Goal: Task Accomplishment & Management: Use online tool/utility

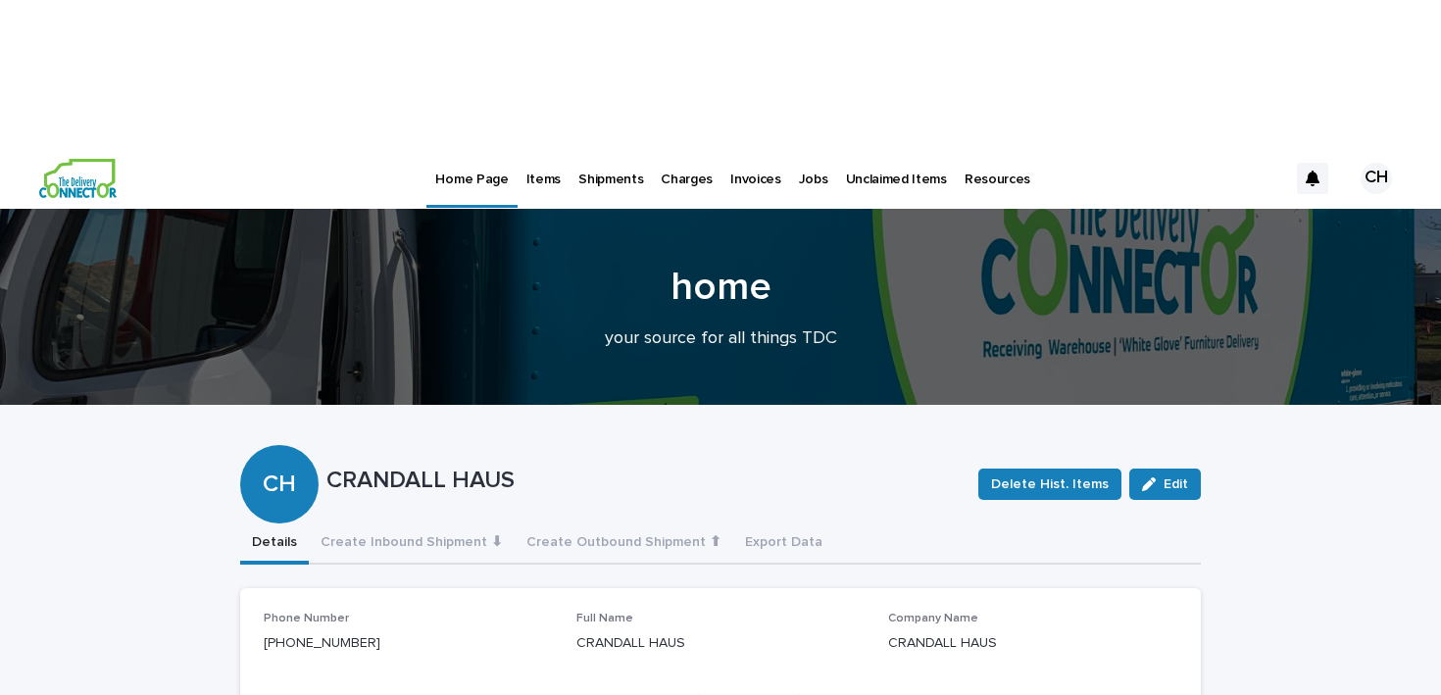
click at [806, 147] on p "Jobs" at bounding box center [813, 167] width 29 height 41
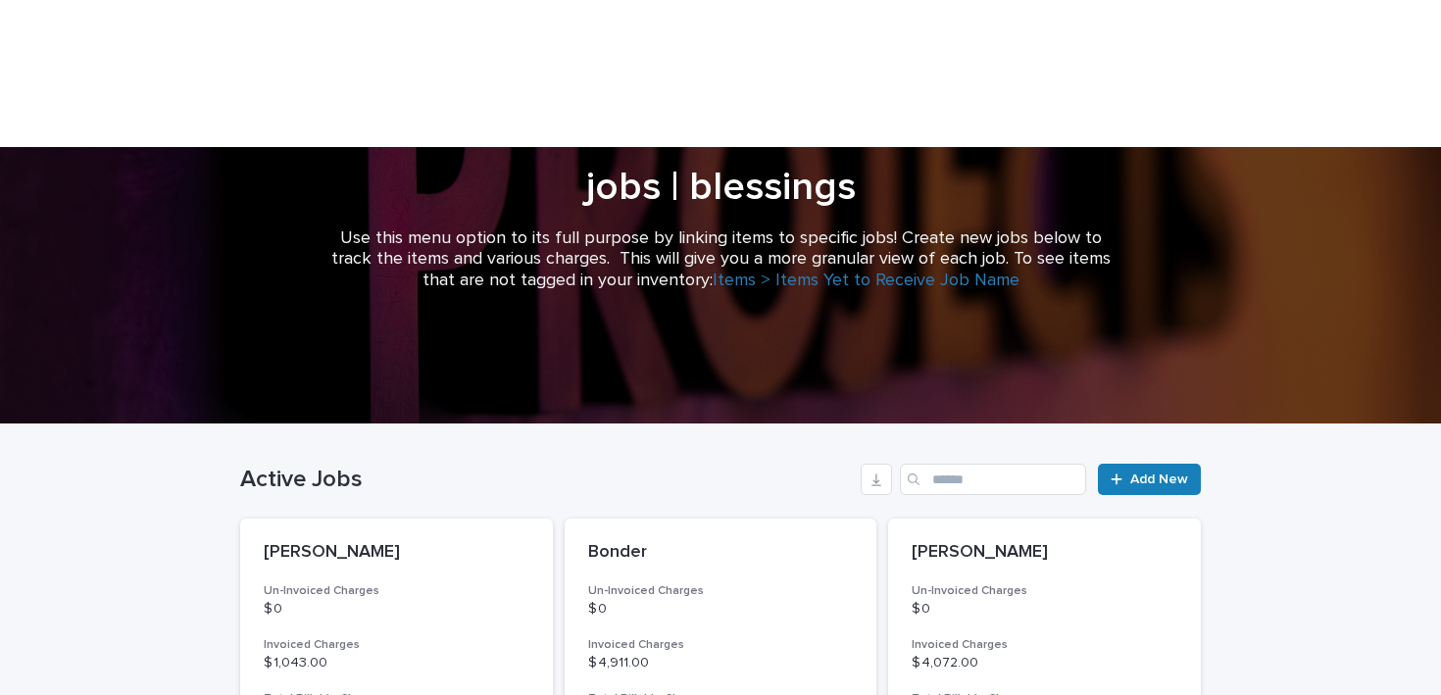
scroll to position [261, 0]
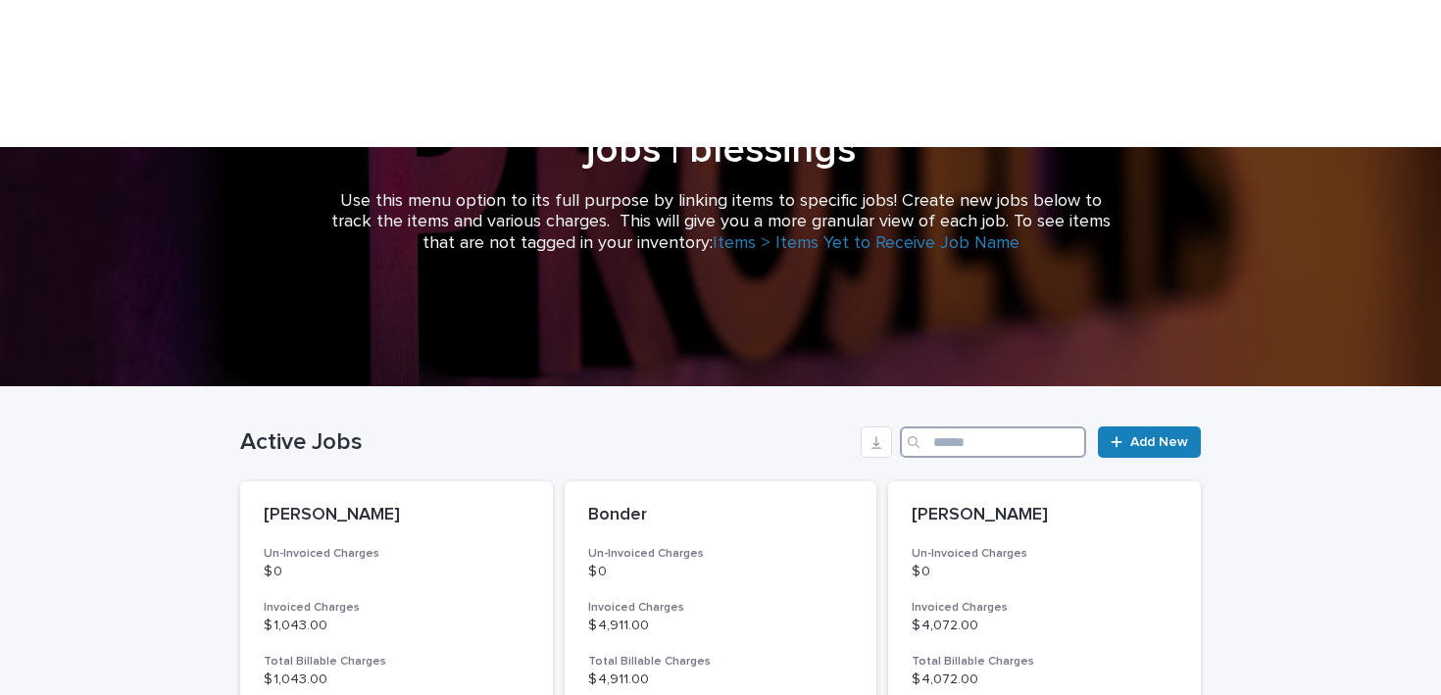
click at [1001, 426] on input "Search" at bounding box center [993, 441] width 186 height 31
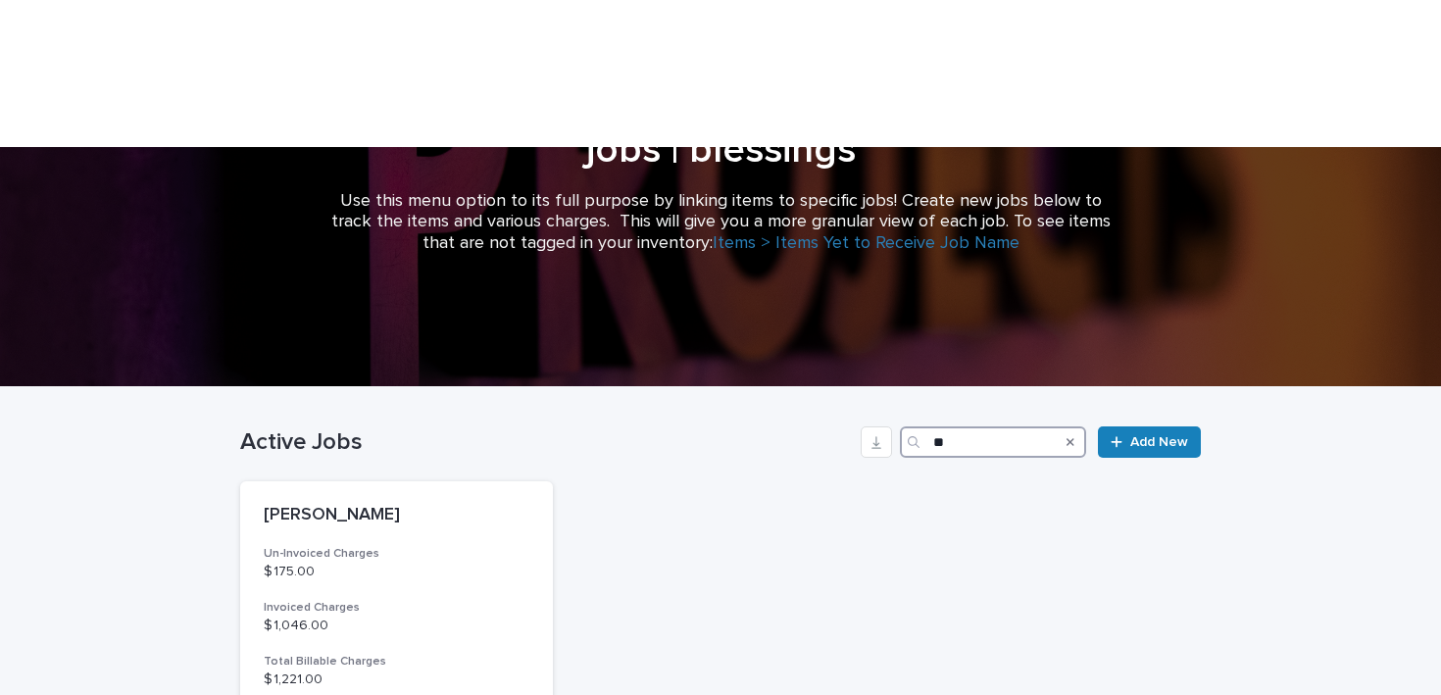
type input "**"
click at [321, 654] on h3 "Total Billable Charges" at bounding box center [397, 662] width 266 height 16
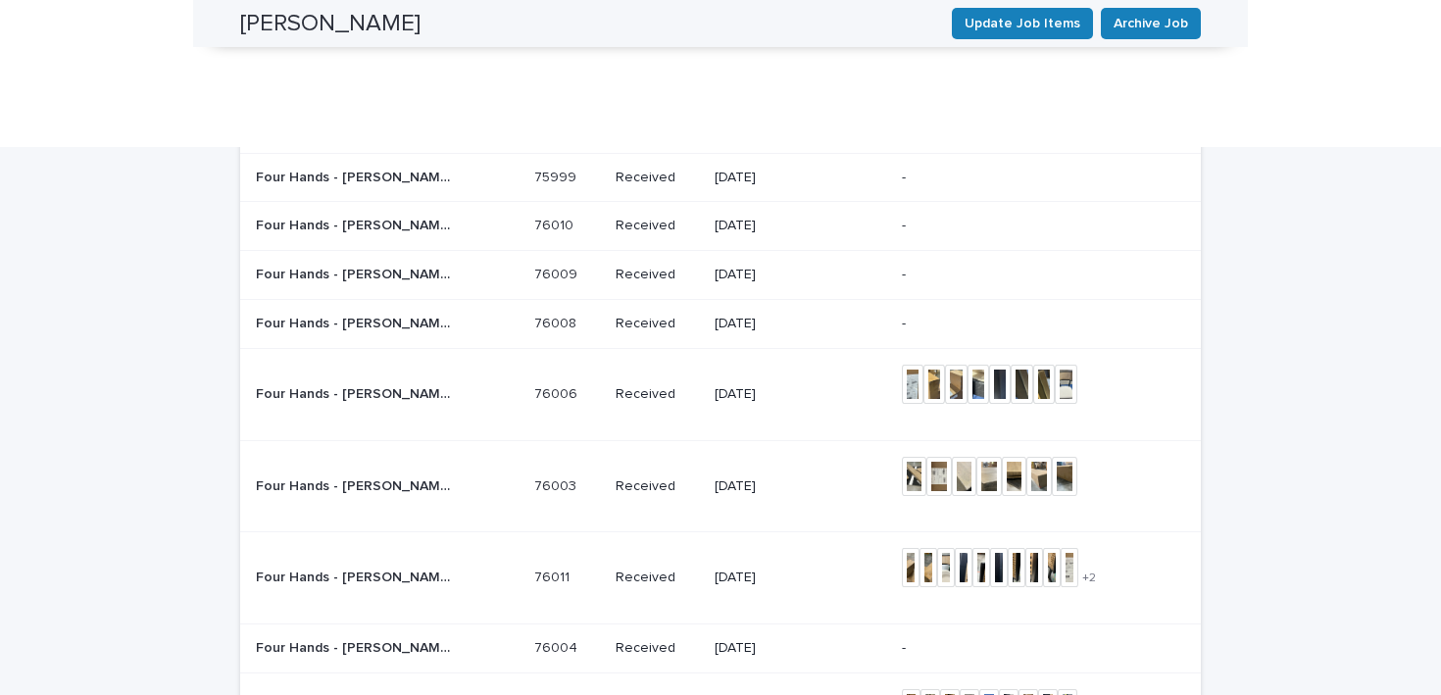
scroll to position [2392, 0]
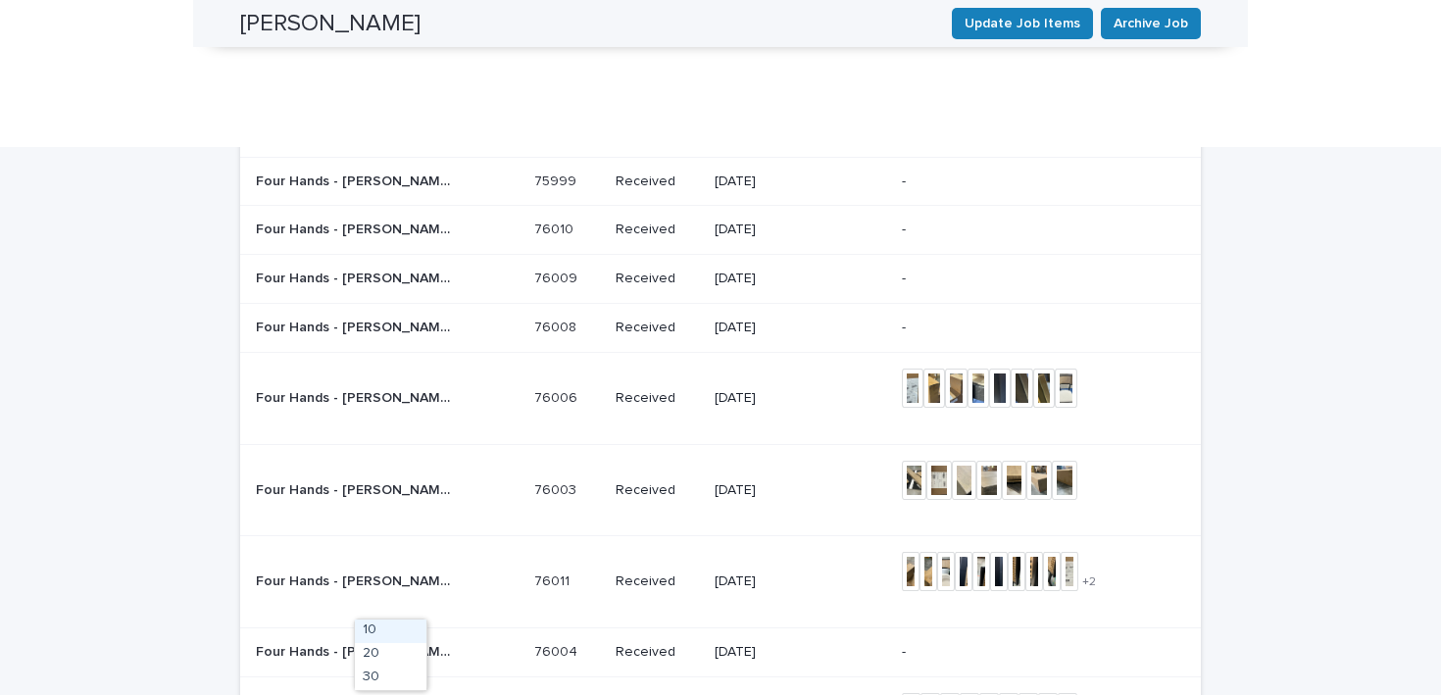
click at [388, 670] on div "30" at bounding box center [391, 679] width 72 height 24
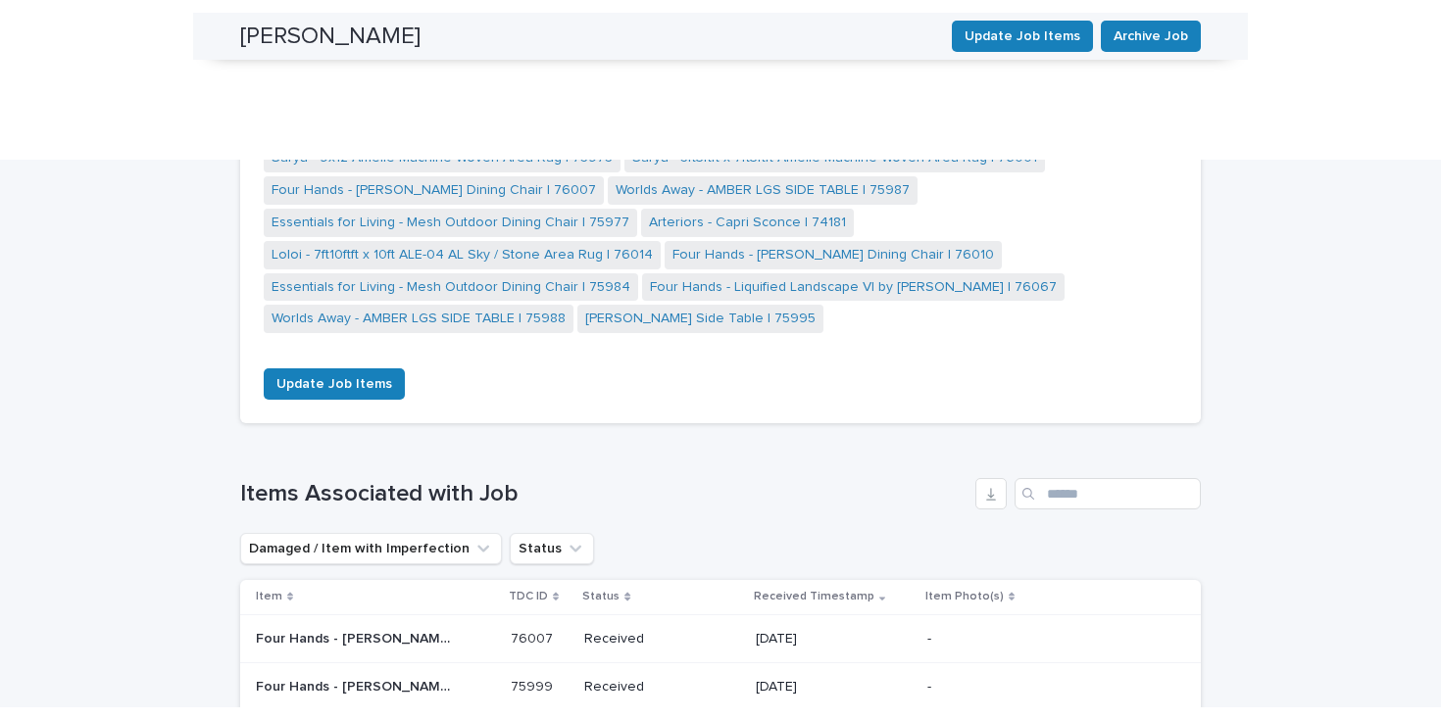
scroll to position [2095, 0]
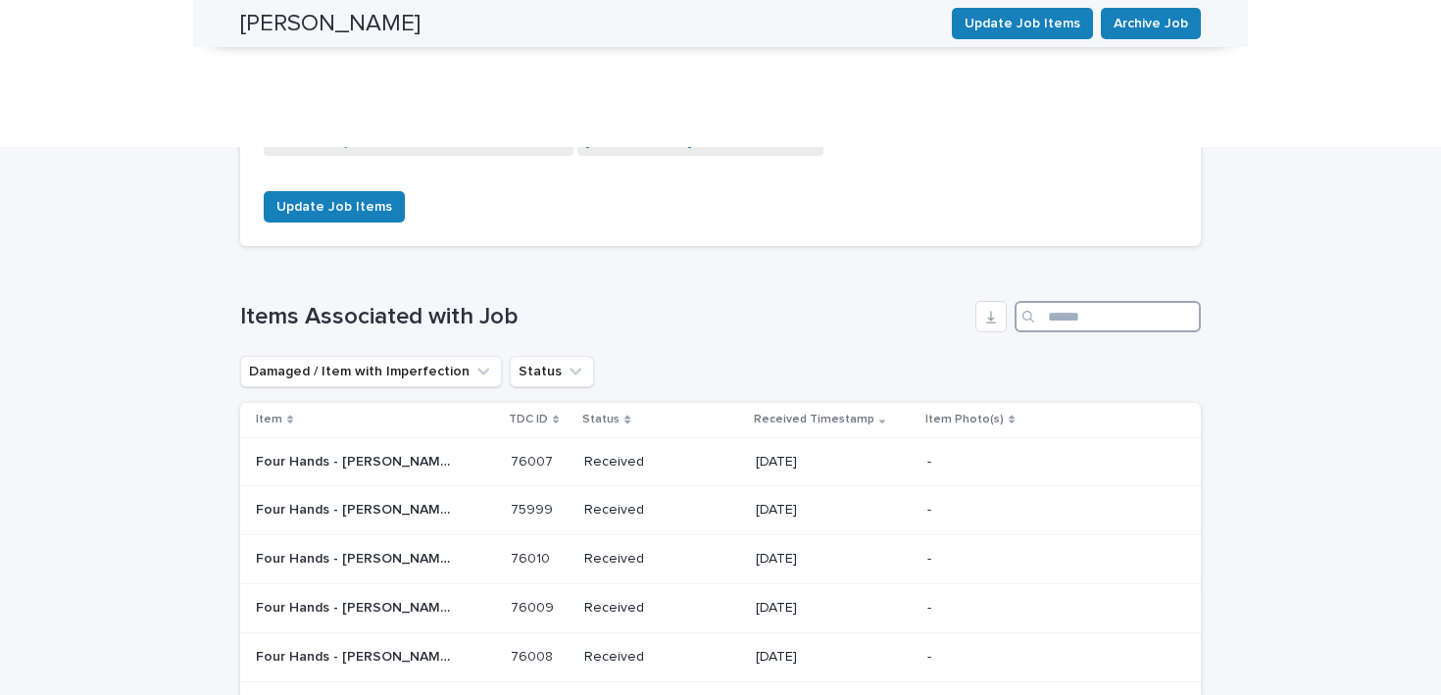
click at [1095, 301] on input "Search" at bounding box center [1108, 316] width 186 height 31
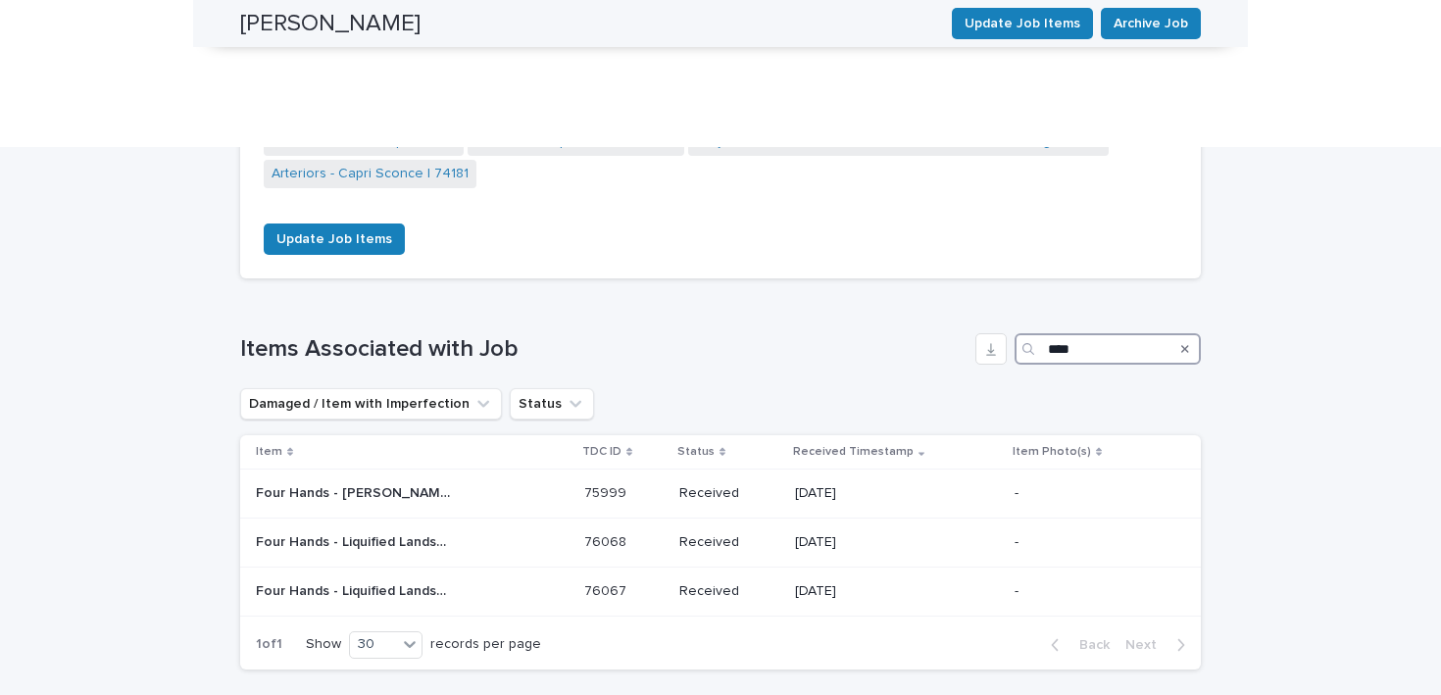
click at [1088, 333] on input "****" at bounding box center [1108, 348] width 186 height 31
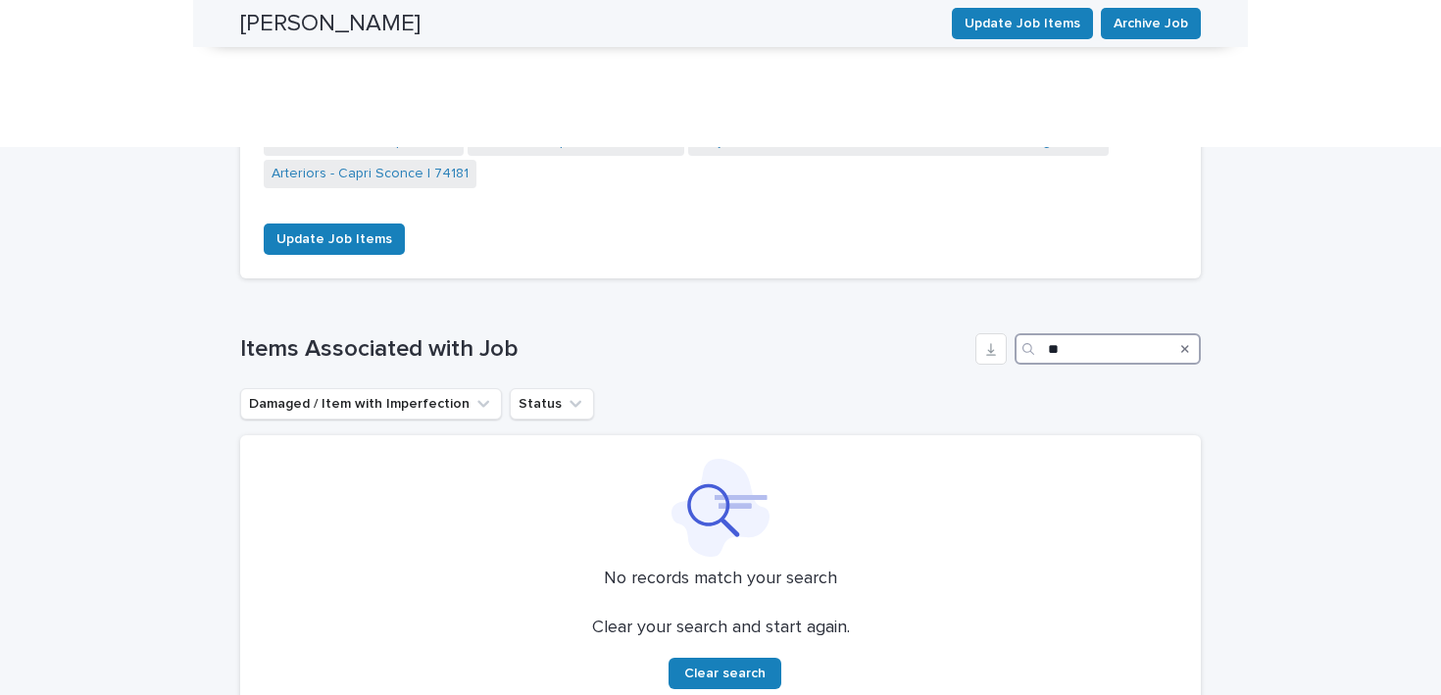
type input "*"
